Goal: Transaction & Acquisition: Purchase product/service

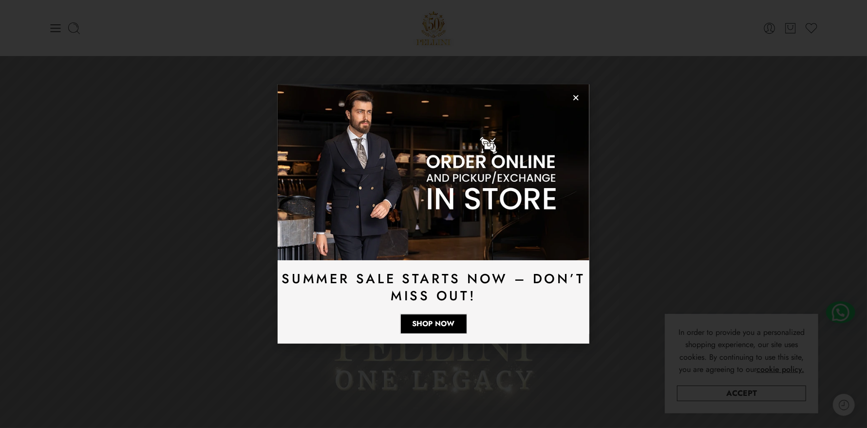
click at [576, 96] on icon "Close" at bounding box center [576, 97] width 7 height 7
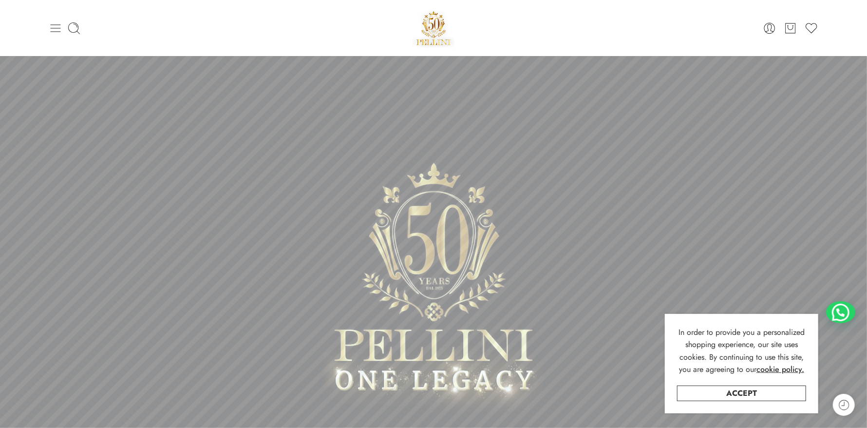
click at [55, 24] on icon at bounding box center [56, 28] width 10 height 8
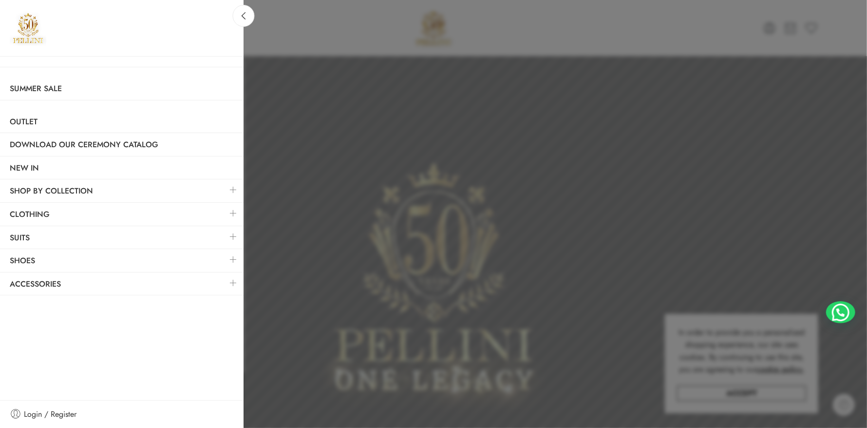
click at [236, 235] on link at bounding box center [233, 236] width 20 height 21
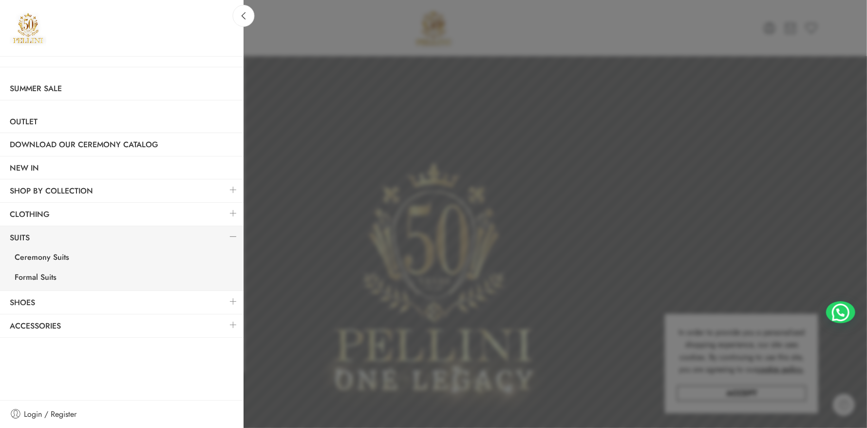
click at [232, 212] on link at bounding box center [233, 213] width 20 height 21
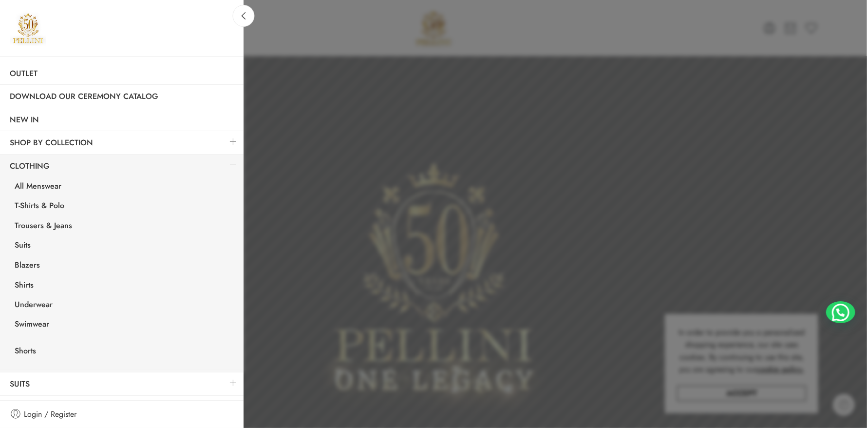
scroll to position [89, 0]
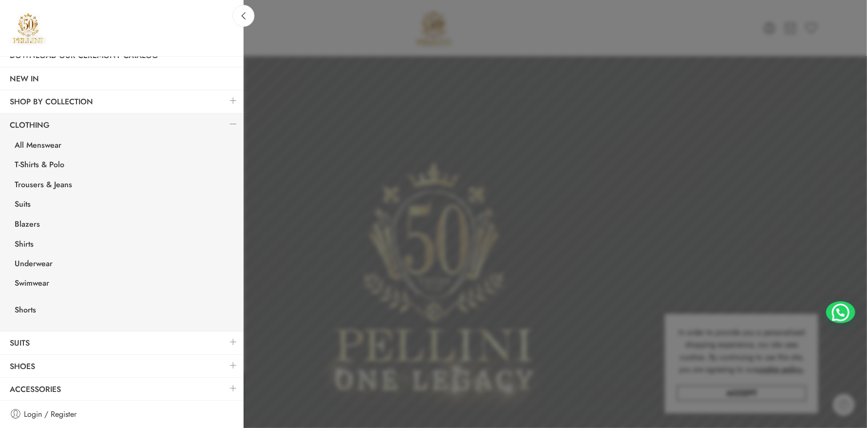
click at [226, 384] on link at bounding box center [233, 388] width 20 height 21
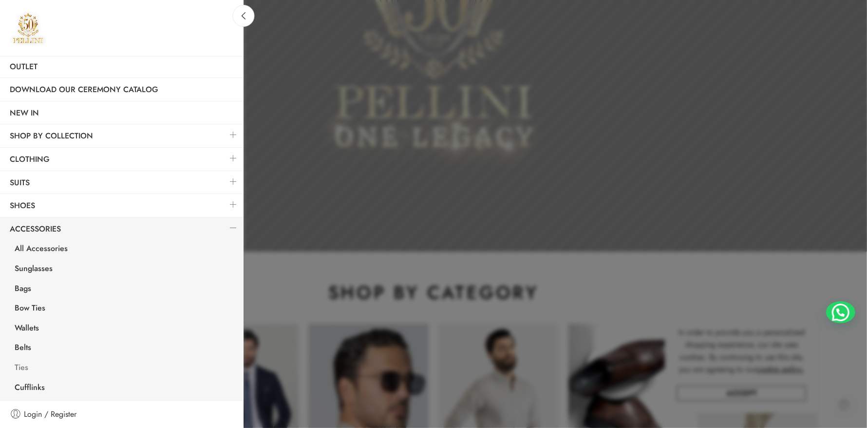
scroll to position [243, 0]
click at [26, 364] on link "Ties" at bounding box center [124, 369] width 239 height 20
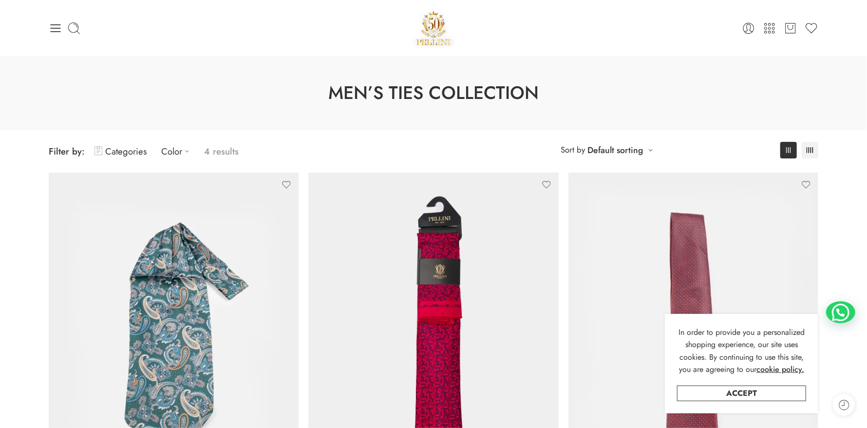
click at [58, 29] on icon at bounding box center [56, 28] width 14 height 14
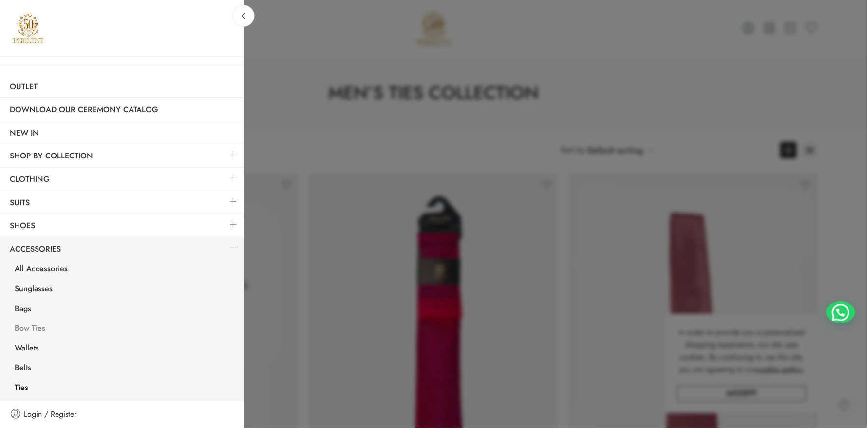
scroll to position [55, 0]
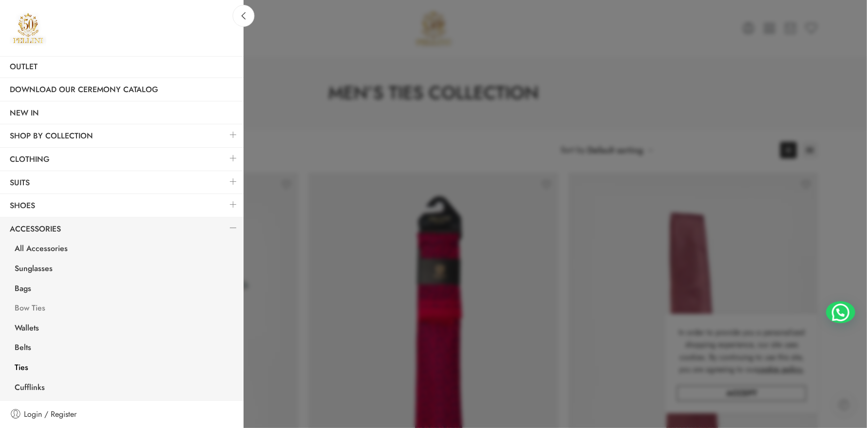
click at [34, 307] on link "Bow Ties" at bounding box center [124, 309] width 239 height 20
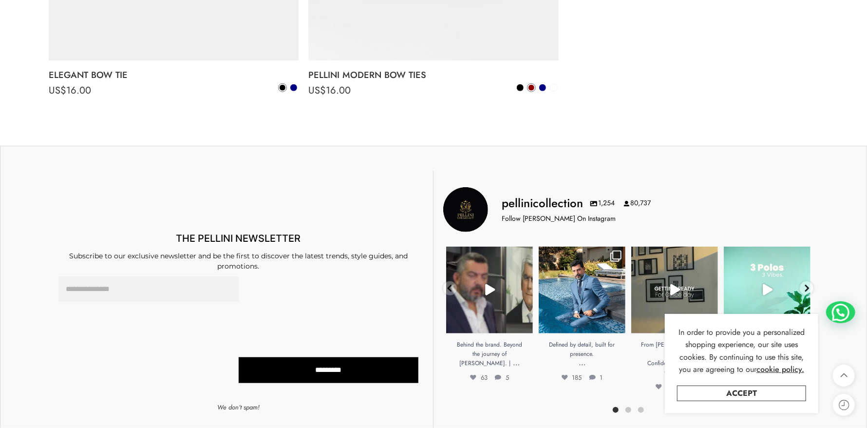
scroll to position [536, 0]
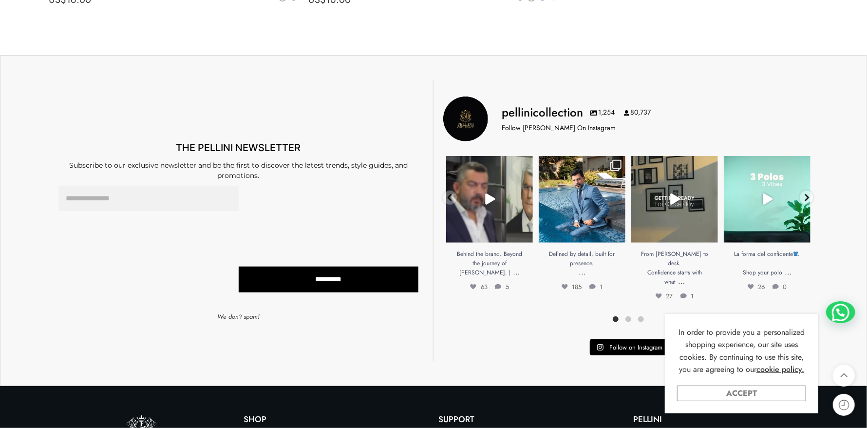
click at [734, 390] on link "Accept" at bounding box center [741, 393] width 129 height 16
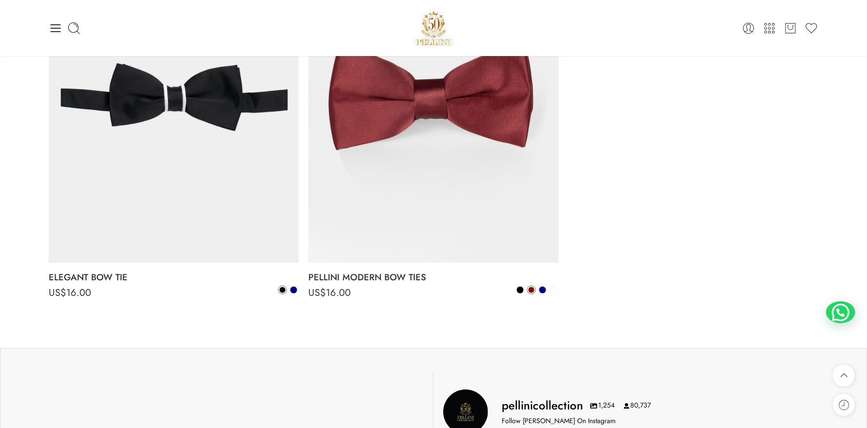
scroll to position [0, 0]
